Goal: Task Accomplishment & Management: Manage account settings

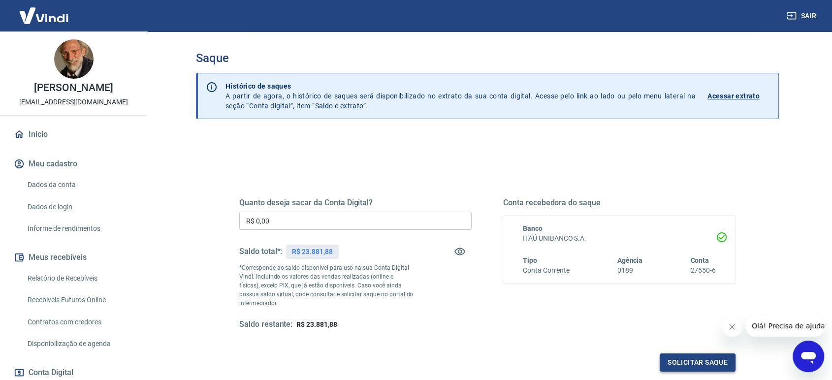
click at [704, 361] on button "Solicitar saque" at bounding box center [697, 362] width 76 height 18
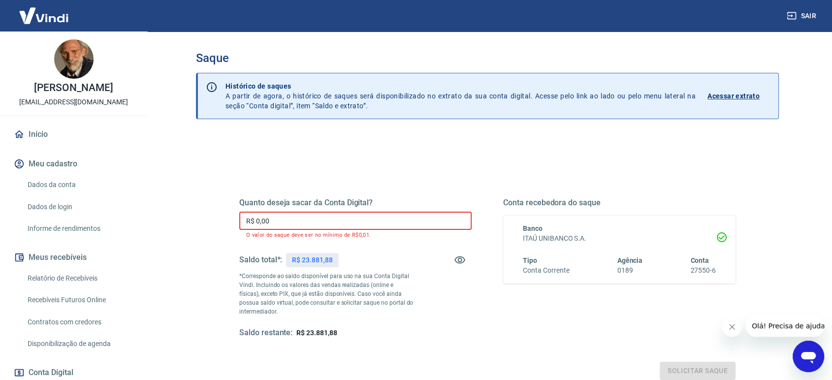
click at [341, 223] on input "R$ 0,00" at bounding box center [355, 221] width 232 height 18
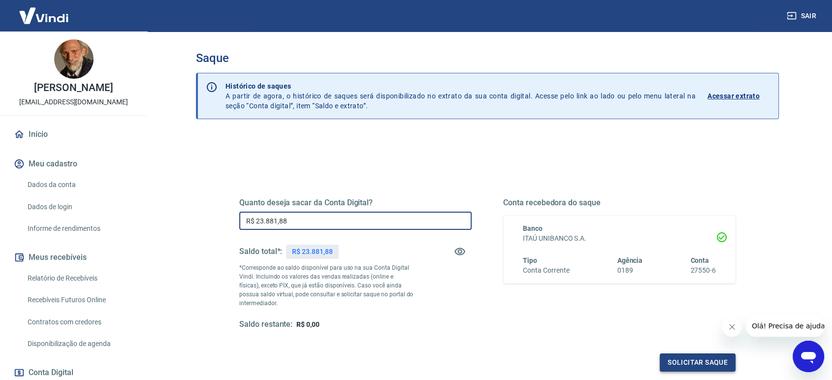
type input "R$ 23.881,88"
click at [709, 365] on button "Solicitar saque" at bounding box center [697, 362] width 76 height 18
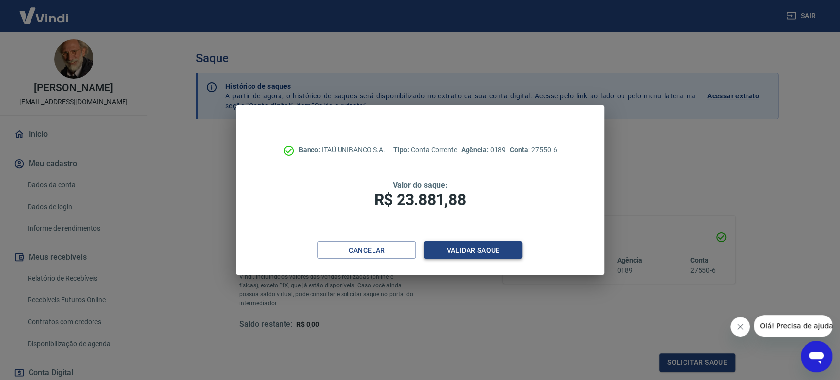
click at [464, 245] on button "Validar saque" at bounding box center [473, 250] width 98 height 18
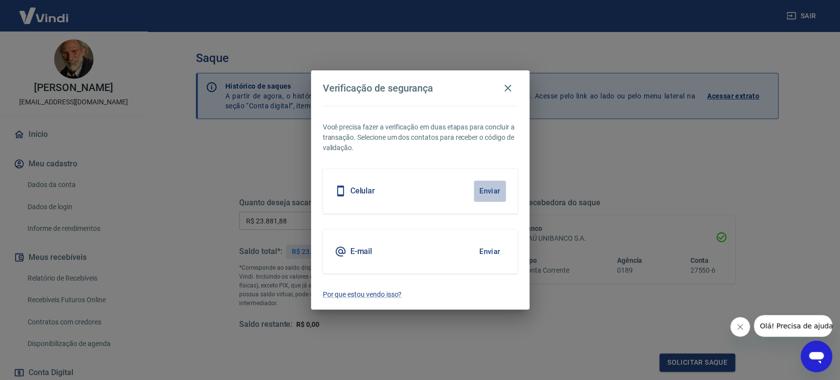
click at [490, 191] on button "Enviar" at bounding box center [490, 191] width 32 height 21
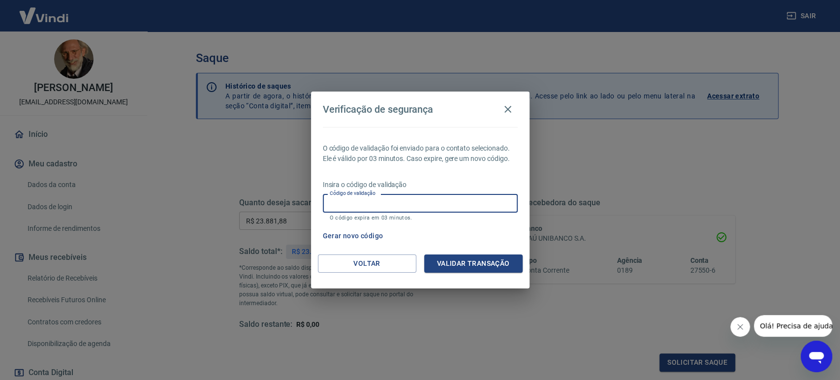
click at [481, 200] on input "Código de validação" at bounding box center [420, 203] width 195 height 18
type input "653423"
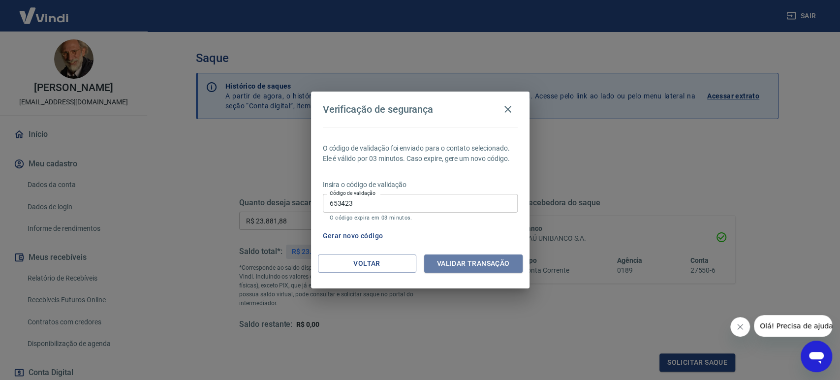
click at [487, 262] on button "Validar transação" at bounding box center [473, 263] width 98 height 18
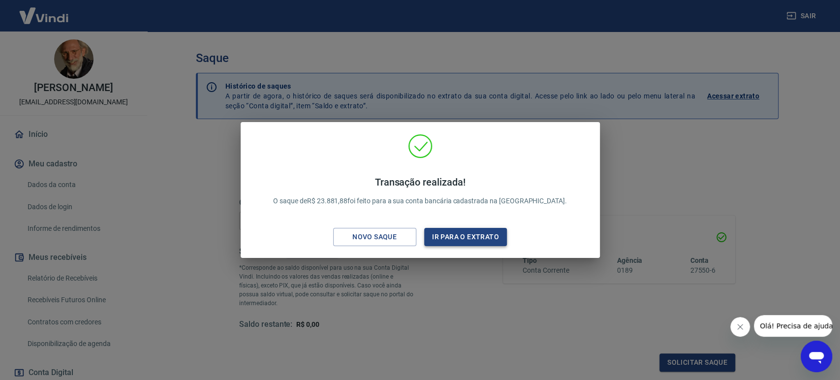
click at [472, 237] on button "Ir para o extrato" at bounding box center [465, 237] width 83 height 18
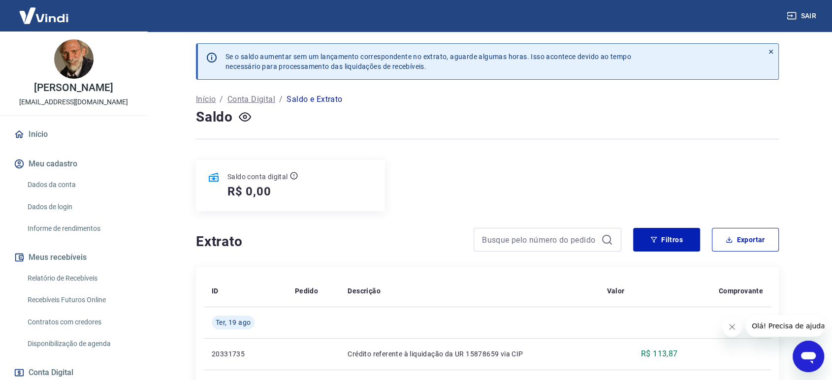
click at [807, 12] on button "Sair" at bounding box center [801, 16] width 35 height 18
